Goal: Information Seeking & Learning: Check status

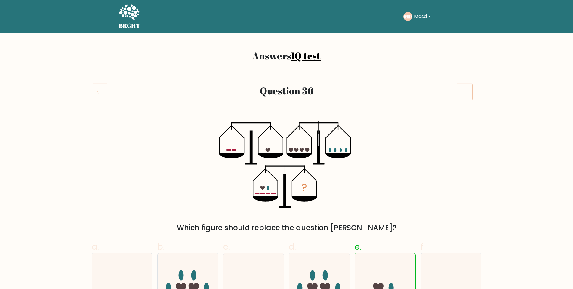
click at [463, 93] on icon at bounding box center [464, 91] width 17 height 17
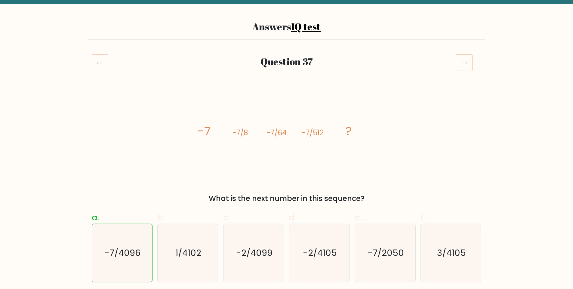
scroll to position [30, 0]
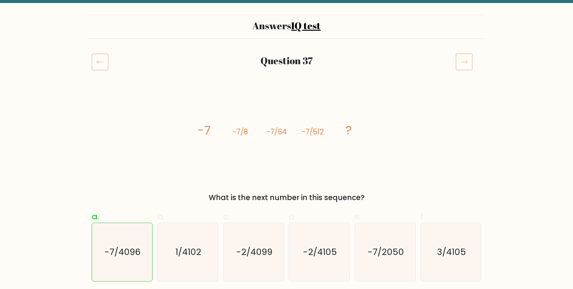
click at [462, 61] on icon at bounding box center [464, 61] width 17 height 17
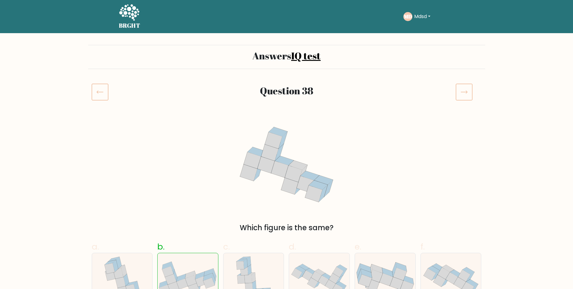
click at [465, 91] on icon at bounding box center [464, 91] width 17 height 17
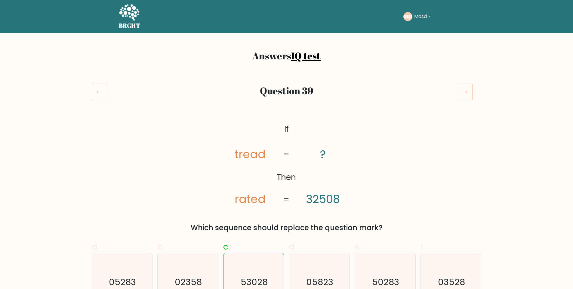
click at [467, 93] on icon at bounding box center [464, 91] width 17 height 17
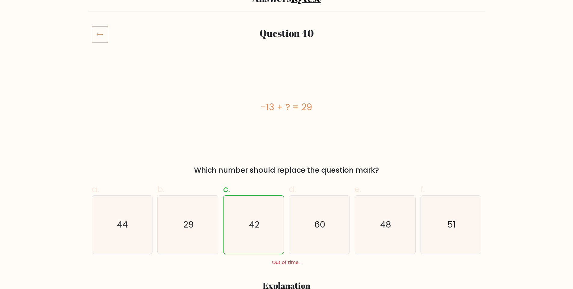
scroll to position [60, 0]
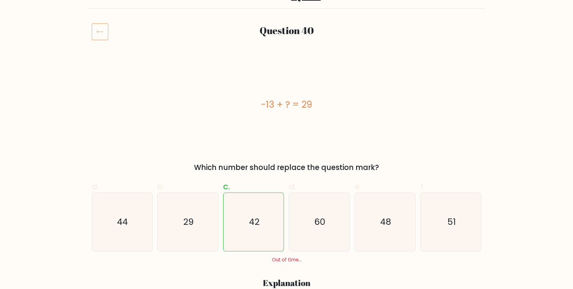
click at [106, 33] on icon at bounding box center [100, 31] width 17 height 17
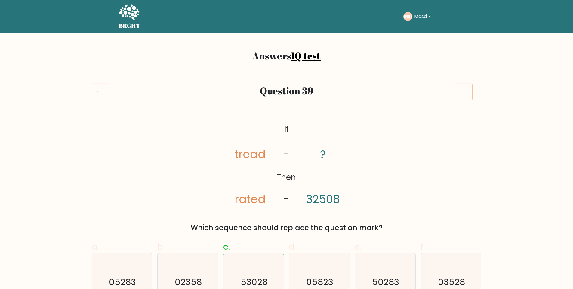
click at [101, 91] on icon at bounding box center [100, 91] width 17 height 17
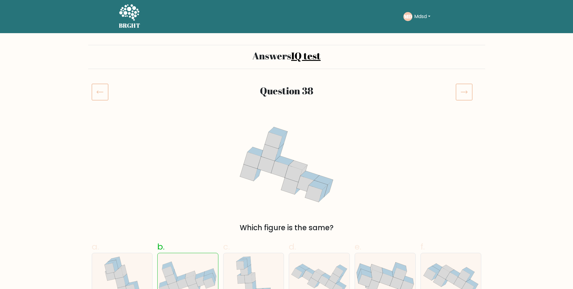
click at [100, 92] on icon at bounding box center [100, 92] width 6 height 3
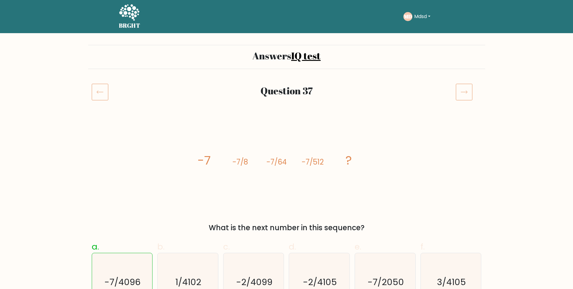
click at [100, 92] on icon at bounding box center [100, 92] width 6 height 3
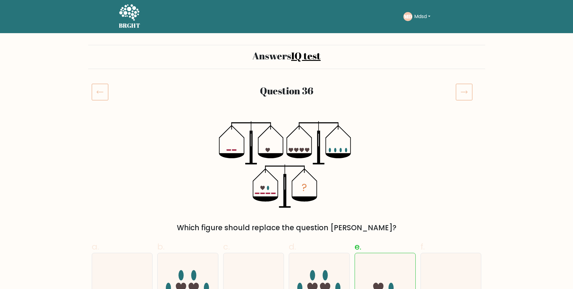
click at [100, 92] on icon at bounding box center [100, 92] width 6 height 3
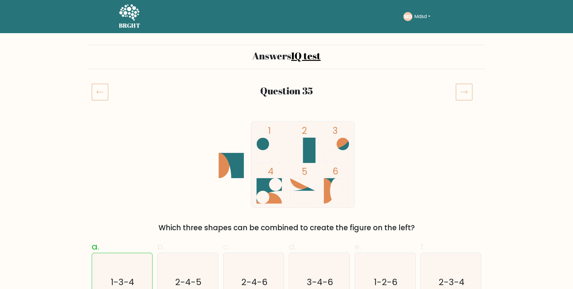
click at [100, 92] on icon at bounding box center [100, 92] width 6 height 3
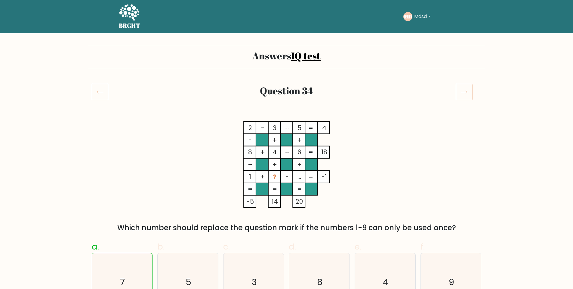
click at [100, 92] on icon at bounding box center [100, 92] width 6 height 3
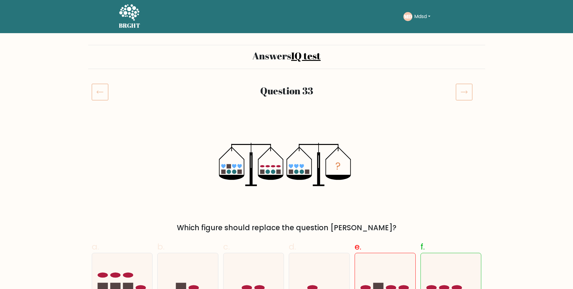
click at [468, 93] on icon at bounding box center [464, 91] width 17 height 17
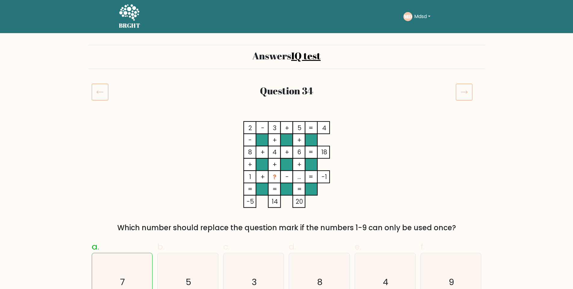
click at [101, 93] on icon at bounding box center [100, 91] width 17 height 17
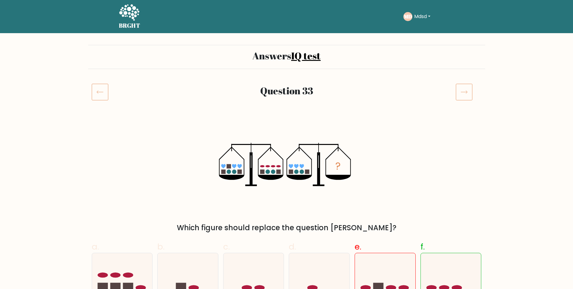
click at [101, 93] on icon at bounding box center [100, 91] width 17 height 17
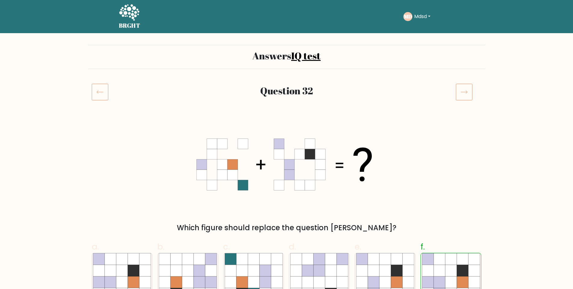
click at [101, 93] on icon at bounding box center [100, 91] width 17 height 17
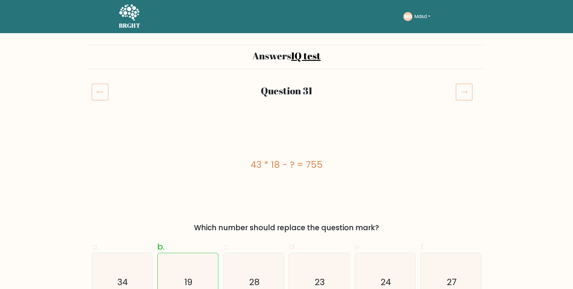
scroll to position [30, 0]
